Goal: Task Accomplishment & Management: Complete application form

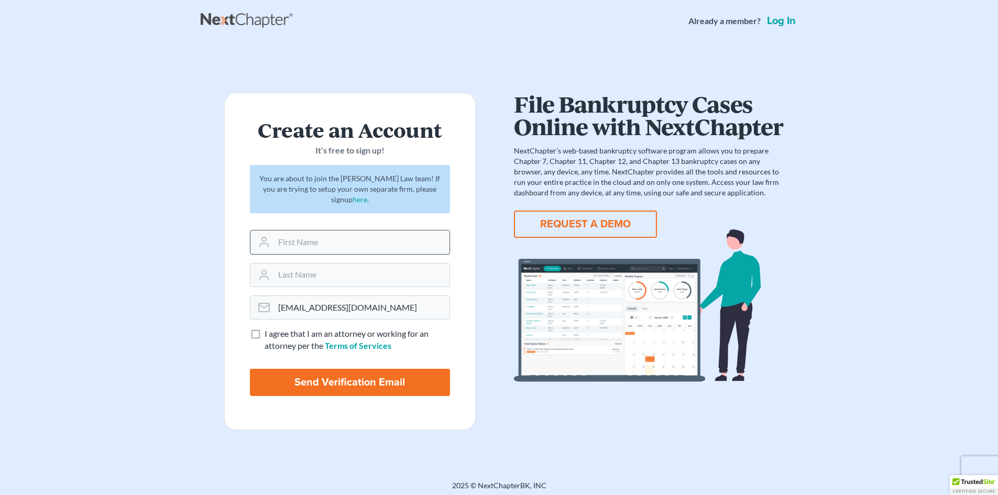
click at [374, 245] on input "text" at bounding box center [362, 242] width 176 height 23
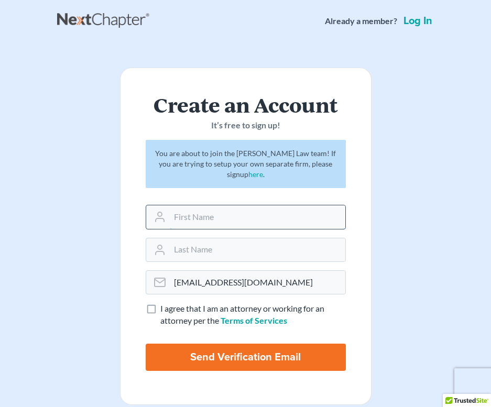
click at [215, 218] on input "text" at bounding box center [258, 216] width 176 height 23
paste input "Christian"
type input "Christian"
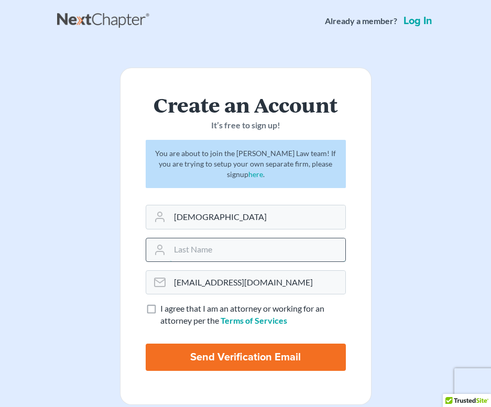
click at [199, 250] on input "text" at bounding box center [258, 249] width 176 height 23
paste input "Mondonedo"
type input "Mondonedo"
click at [160, 308] on label "I agree that I am an attorney or working for an attorney per the Terms of Servi…" at bounding box center [252, 315] width 185 height 24
click at [165, 308] on input "I agree that I am an attorney or working for an attorney per the Terms of Servi…" at bounding box center [168, 306] width 7 height 7
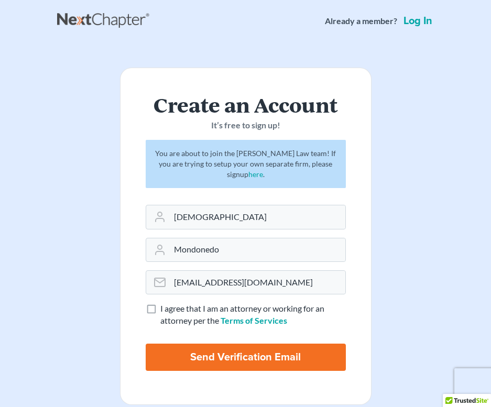
checkbox input "true"
click at [228, 361] on input "Send Verification Email" at bounding box center [246, 357] width 200 height 27
type input "Thinking..."
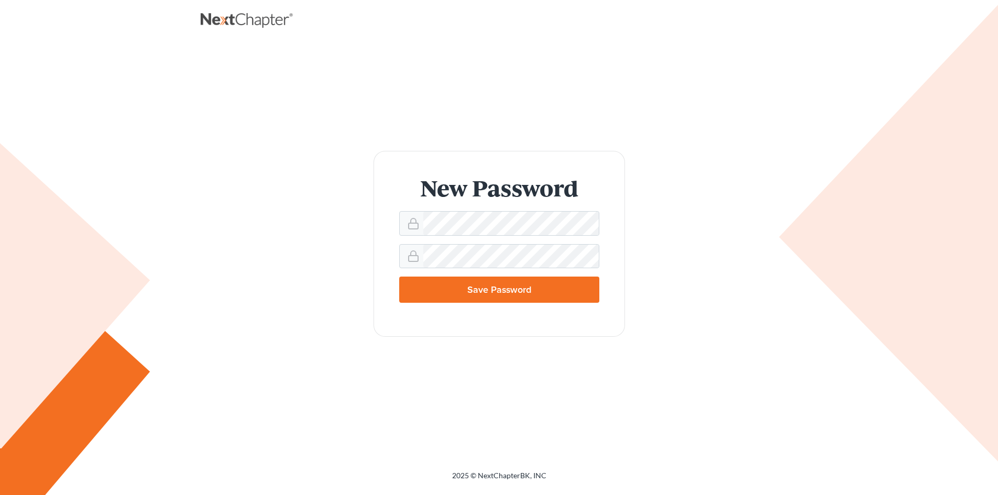
click at [461, 206] on form "New Password Save Password" at bounding box center [499, 244] width 251 height 186
click at [505, 287] on input "Save Password" at bounding box center [499, 290] width 200 height 26
type input "Thinking..."
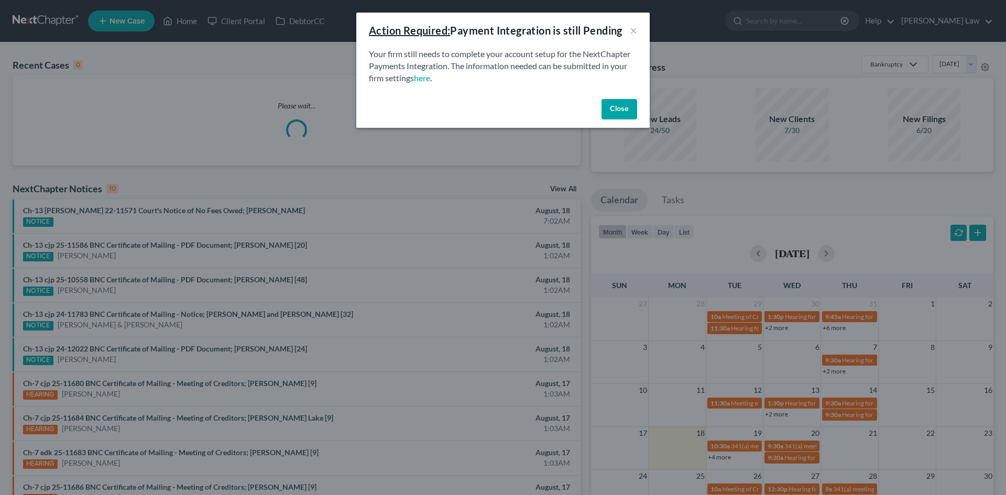
click at [623, 104] on button "Close" at bounding box center [619, 109] width 36 height 21
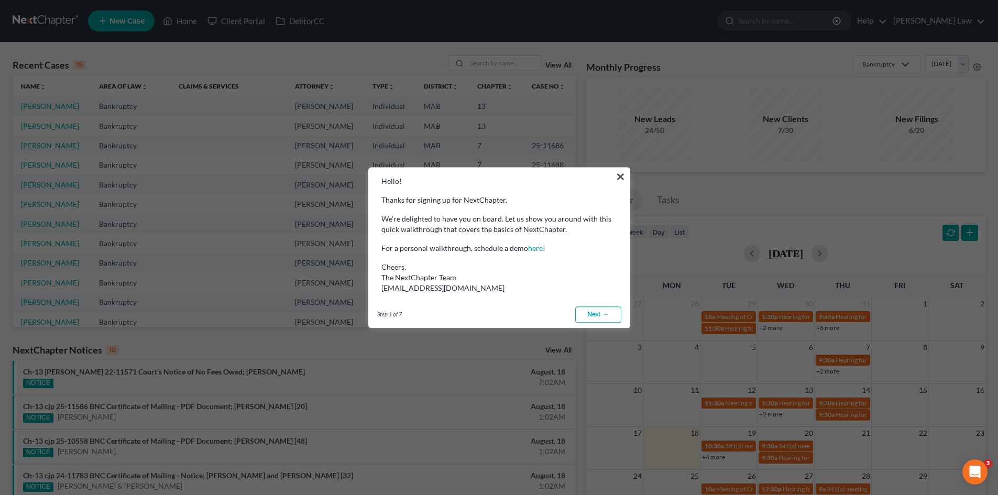
click at [585, 312] on link "Next →" at bounding box center [598, 314] width 46 height 17
